Goal: Task Accomplishment & Management: Use online tool/utility

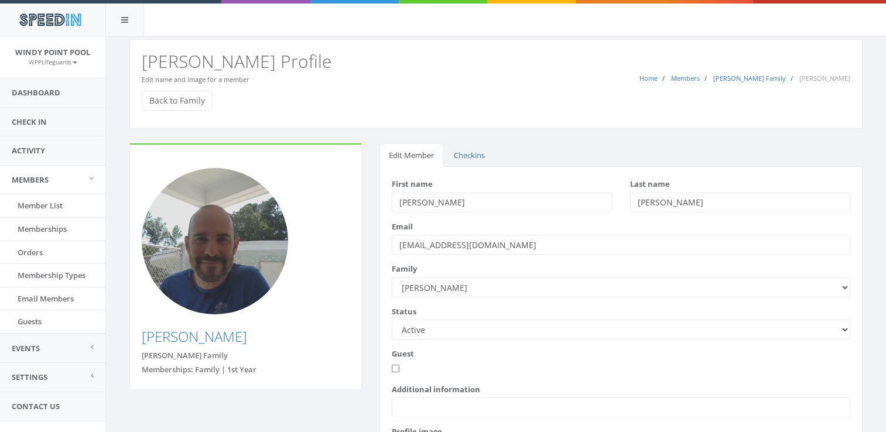
scroll to position [70, 0]
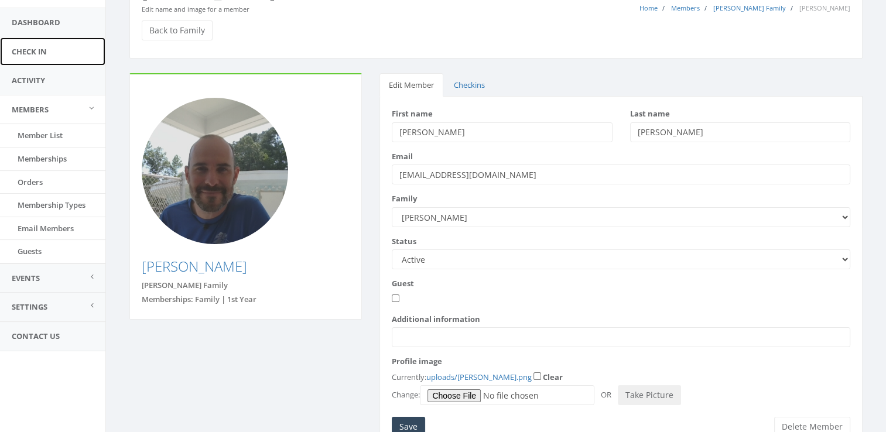
click at [23, 55] on link "Check In" at bounding box center [52, 51] width 105 height 29
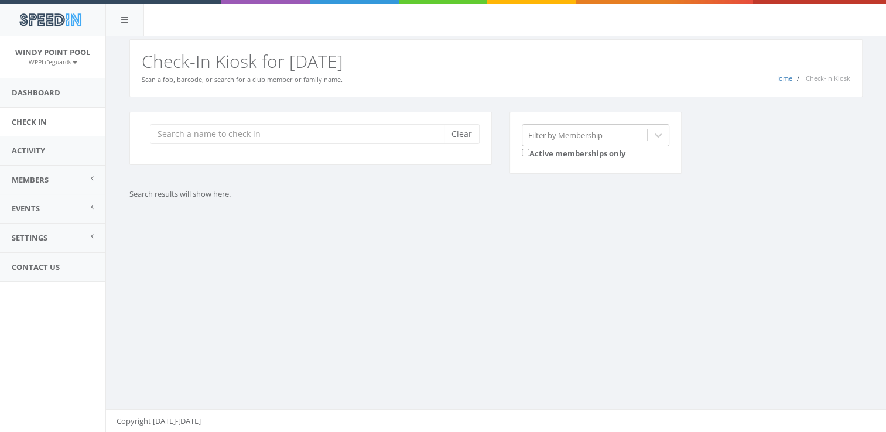
click at [265, 132] on input "search" at bounding box center [301, 134] width 303 height 20
type input "[PERSON_NAME]"
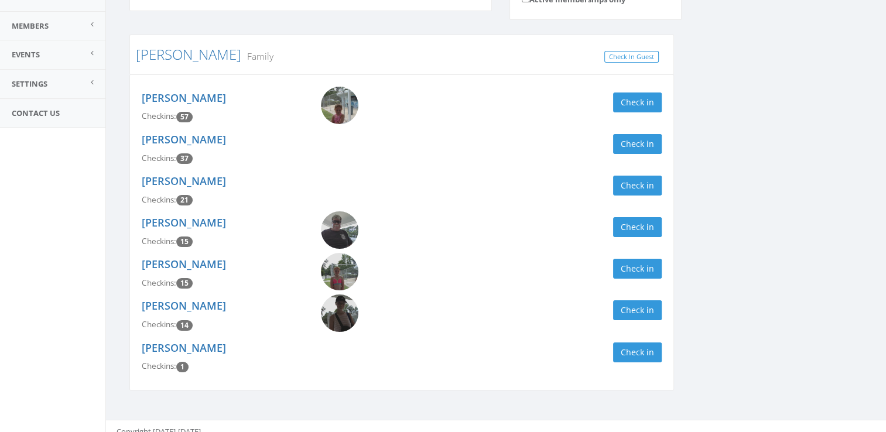
scroll to position [155, 0]
click at [649, 237] on div "[PERSON_NAME] Checkins: 15 Check in" at bounding box center [401, 232] width 537 height 42
click at [653, 230] on button "Check in" at bounding box center [637, 227] width 49 height 20
drag, startPoint x: 775, startPoint y: 202, endPoint x: 764, endPoint y: 188, distance: 17.9
click at [764, 188] on div "[PERSON_NAME] Clear Filter by Membership Active memberships only [PERSON_NAME] …" at bounding box center [496, 180] width 751 height 447
